Goal: Find contact information: Find contact information

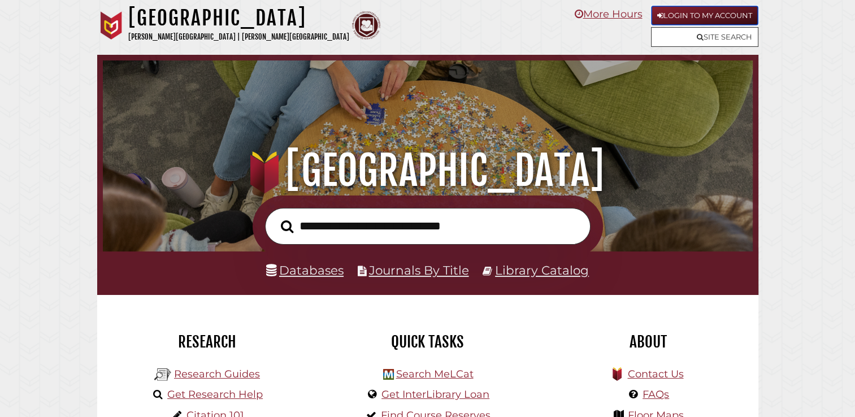
click at [696, 13] on link "Login to My Account" at bounding box center [704, 16] width 107 height 20
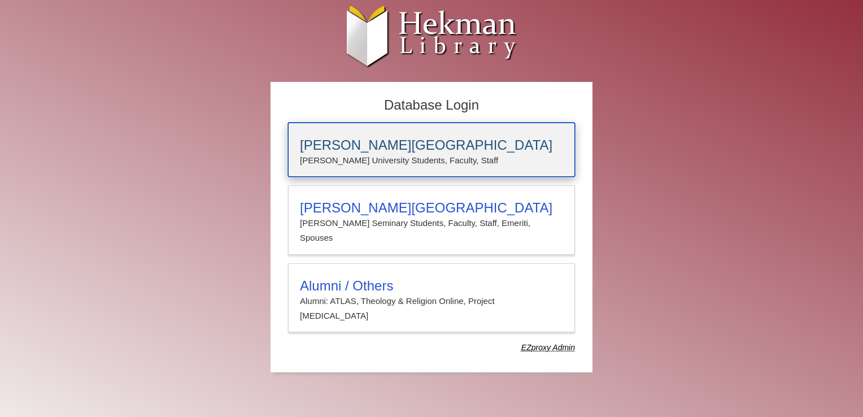
click at [380, 159] on p "Calvin University Students, Faculty, Staff" at bounding box center [431, 160] width 263 height 15
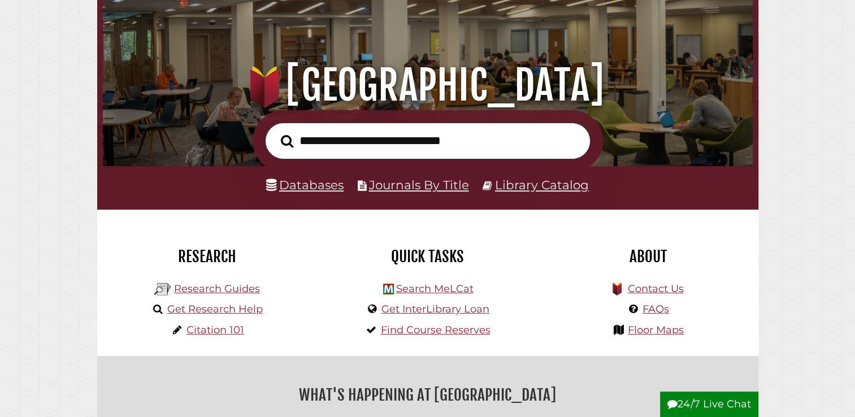
scroll to position [88, 0]
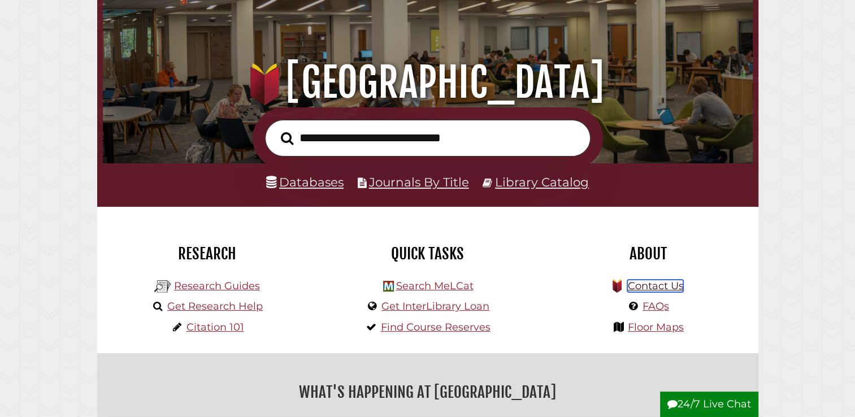
click at [662, 289] on link "Contact Us" at bounding box center [655, 286] width 56 height 12
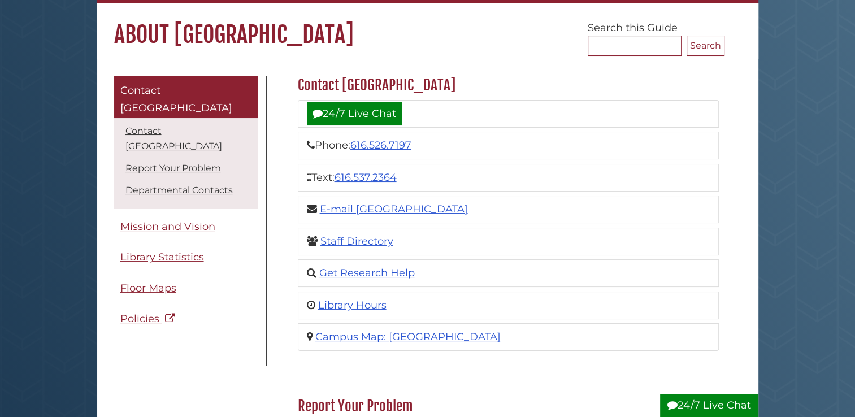
scroll to position [90, 0]
click at [418, 211] on link "E-mail [GEOGRAPHIC_DATA]" at bounding box center [394, 209] width 148 height 12
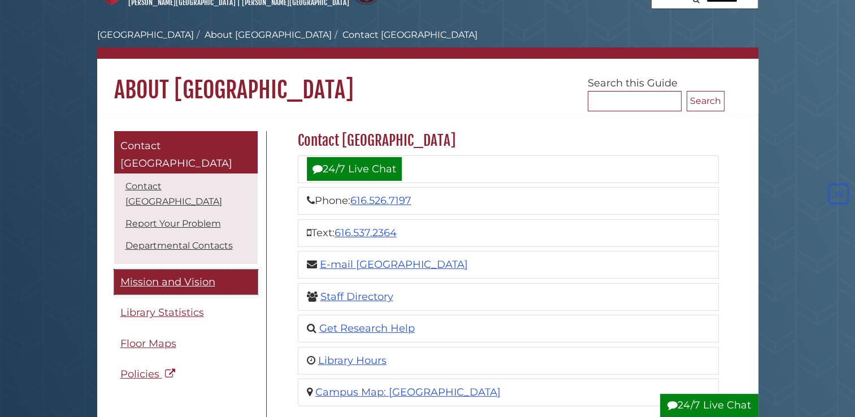
scroll to position [33, 0]
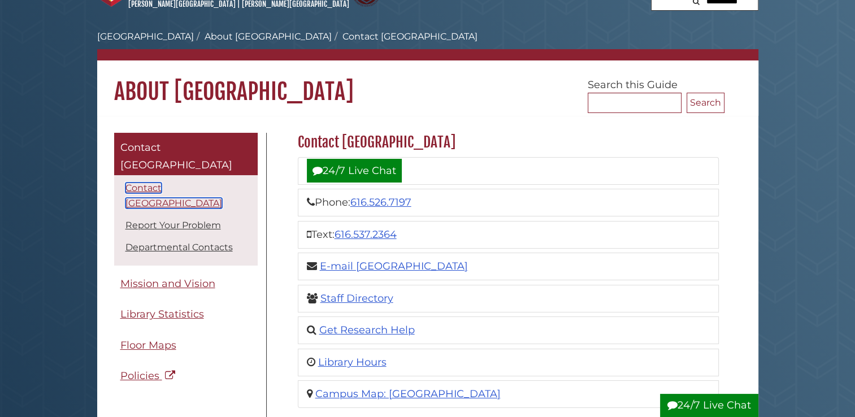
click at [197, 182] on link "Contact [GEOGRAPHIC_DATA]" at bounding box center [173, 195] width 97 height 26
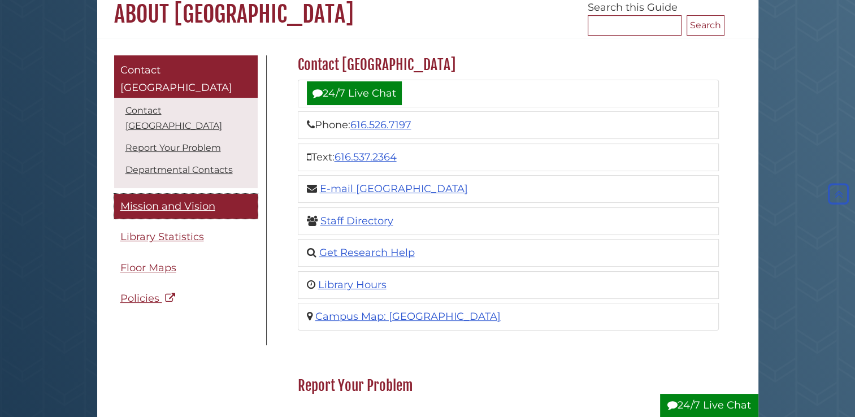
scroll to position [110, 0]
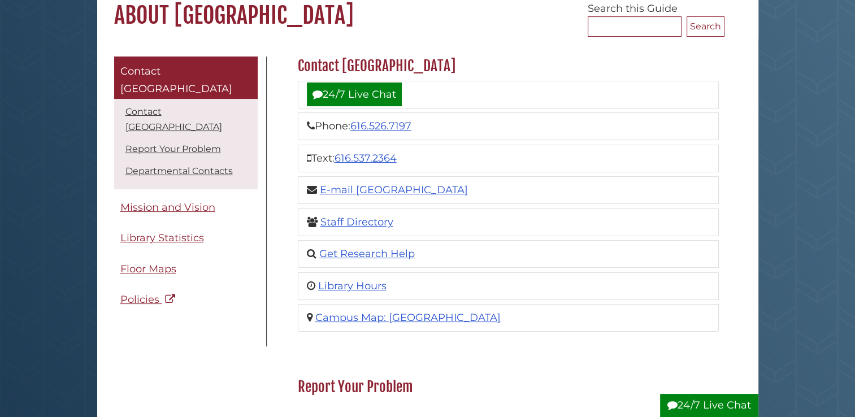
scroll to position [33, 0]
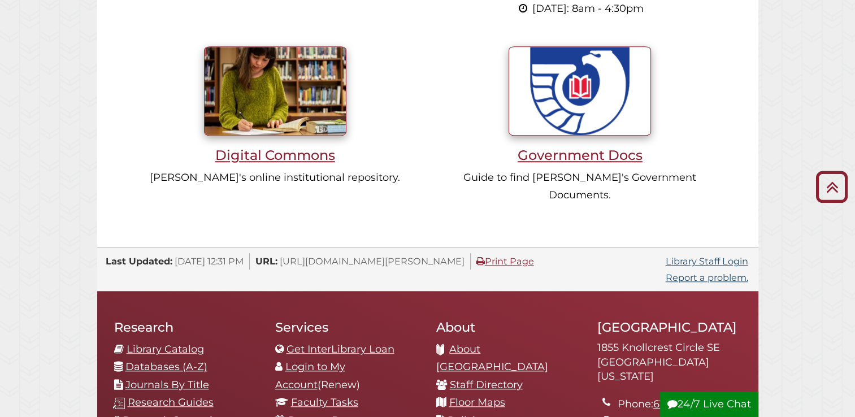
scroll to position [1227, 0]
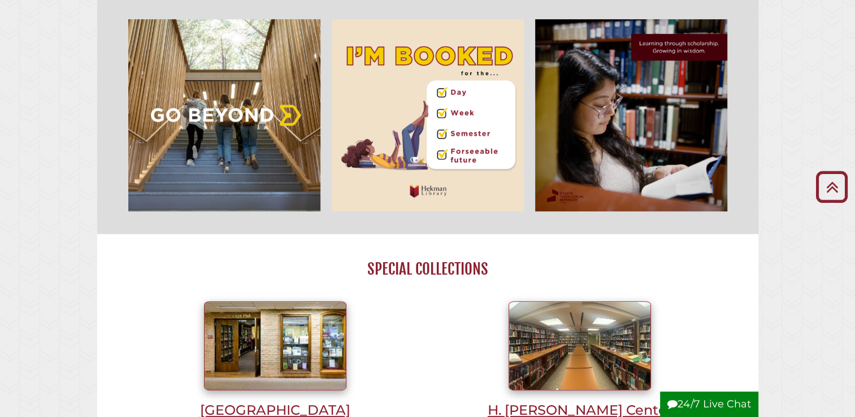
scroll to position [0, 0]
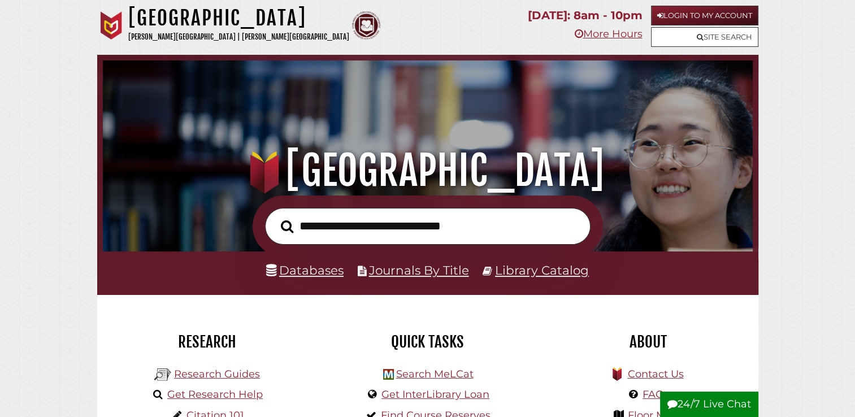
click at [371, 229] on input "text" at bounding box center [427, 226] width 325 height 37
type input "**********"
click at [275, 217] on button "Search" at bounding box center [287, 227] width 24 height 20
